Goal: Navigation & Orientation: Understand site structure

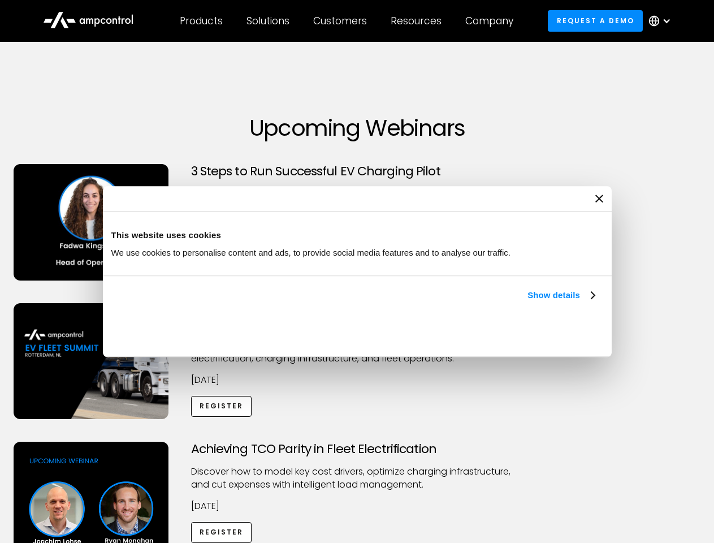
click at [527, 302] on link "Show details" at bounding box center [560, 295] width 67 height 14
click at [0, 0] on div "Necessary cookies help make a website usable by enabling basic functions like p…" at bounding box center [0, 0] width 0 height 0
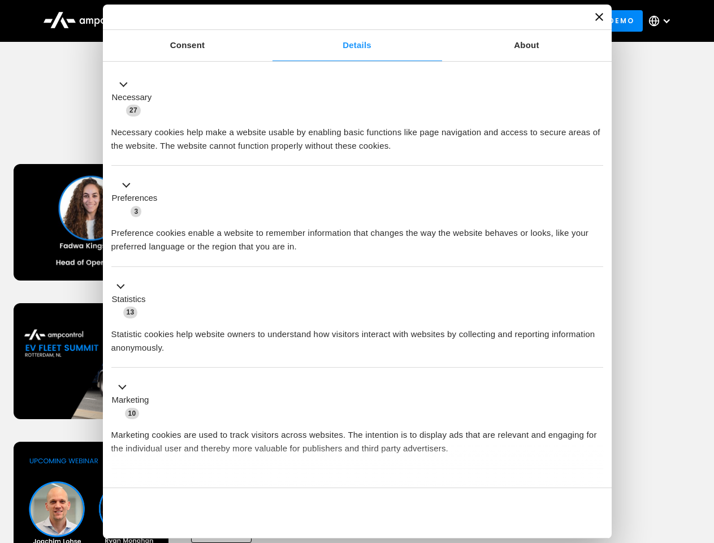
click at [348, 21] on div "Customers" at bounding box center [340, 21] width 54 height 12
click at [201, 21] on div "Products" at bounding box center [201, 21] width 43 height 12
click at [268, 21] on div "Solutions" at bounding box center [267, 21] width 43 height 12
click at [342, 21] on div "Customers" at bounding box center [340, 21] width 54 height 12
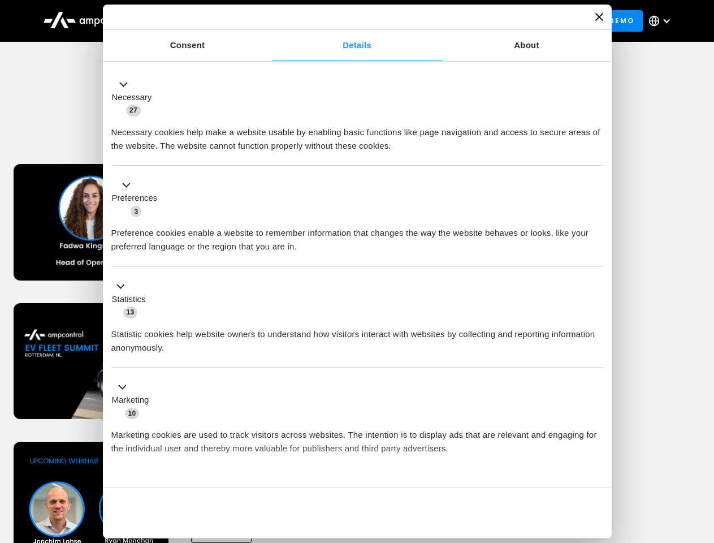
click at [418, 21] on div "Resources" at bounding box center [416, 21] width 51 height 12
click at [493, 21] on div "Company" at bounding box center [489, 21] width 48 height 12
click at [662, 21] on div at bounding box center [666, 20] width 9 height 9
